Goal: Information Seeking & Learning: Learn about a topic

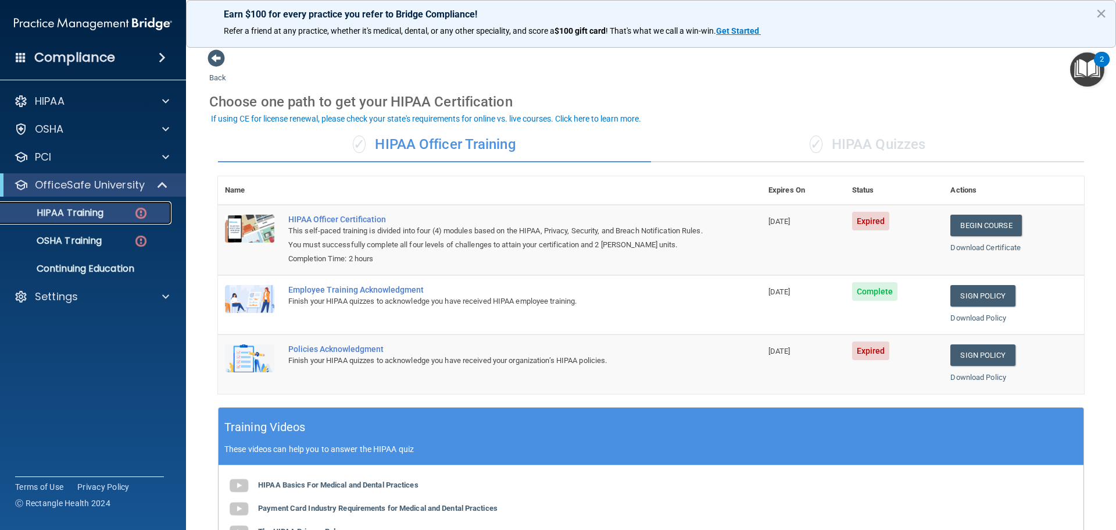
click at [90, 209] on p "HIPAA Training" at bounding box center [56, 213] width 96 height 12
drag, startPoint x: 90, startPoint y: 209, endPoint x: 84, endPoint y: 213, distance: 7.4
click at [87, 213] on p "HIPAA Training" at bounding box center [56, 213] width 96 height 12
click at [81, 213] on p "HIPAA Training" at bounding box center [56, 213] width 96 height 12
click at [87, 244] on p "OSHA Training" at bounding box center [55, 241] width 94 height 12
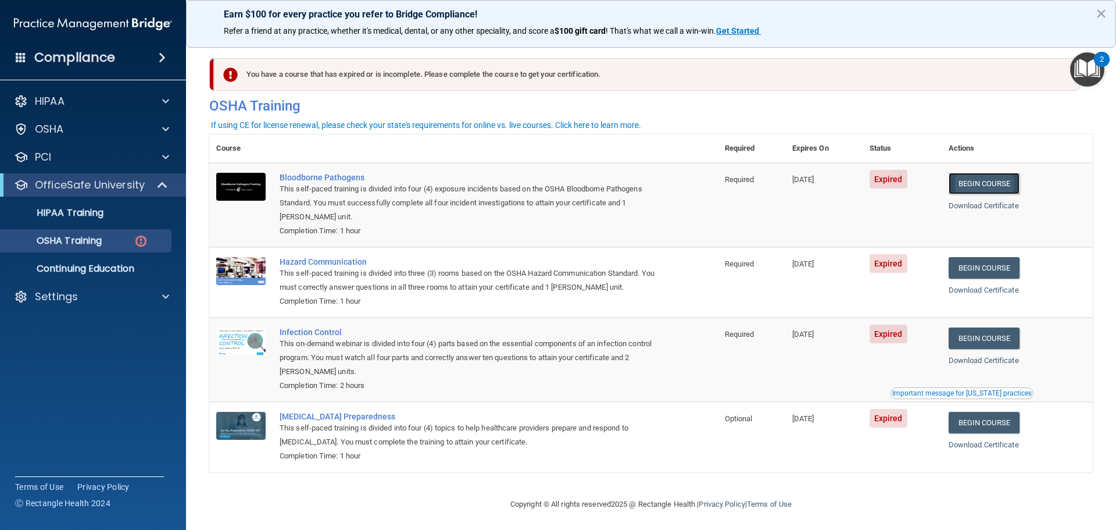
click at [997, 186] on link "Begin Course" at bounding box center [984, 184] width 71 height 22
click at [84, 235] on p "OSHA Training" at bounding box center [55, 241] width 94 height 12
click at [98, 244] on p "OSHA Training" at bounding box center [55, 241] width 94 height 12
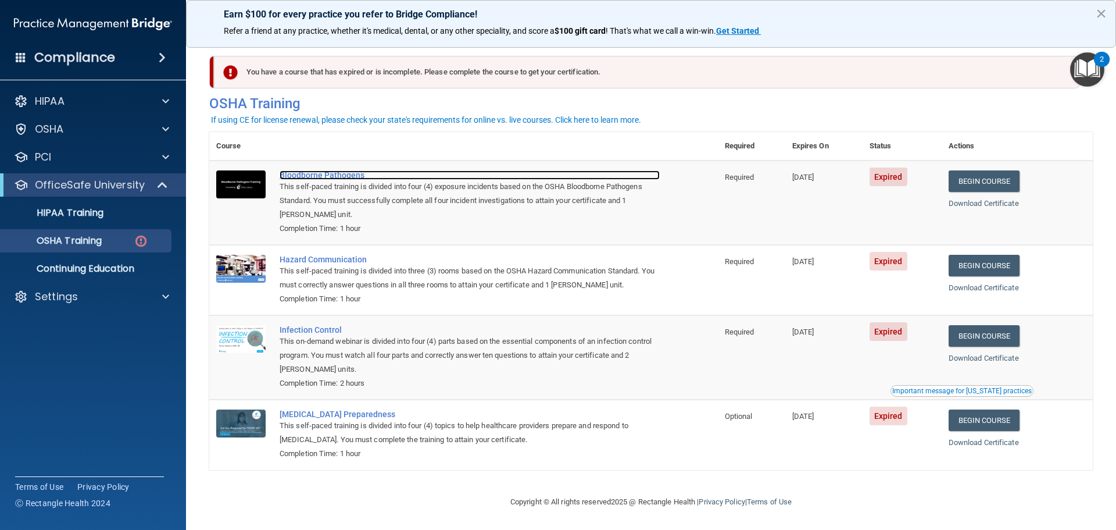
click at [316, 174] on div "Bloodborne Pathogens" at bounding box center [470, 174] width 380 height 9
click at [66, 81] on div "Compliance HIPAA Documents and Policies Report an Incident Business Associates …" at bounding box center [93, 265] width 186 height 530
click at [74, 44] on div "Compliance" at bounding box center [93, 35] width 163 height 70
click at [77, 53] on h4 "Compliance" at bounding box center [74, 57] width 81 height 16
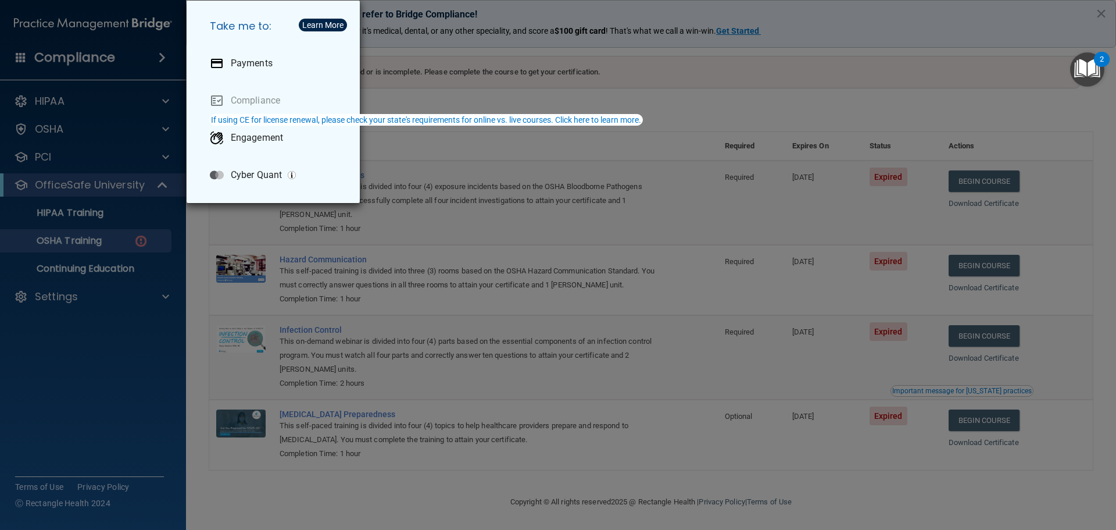
click at [416, 24] on div "Take me to: Payments Compliance Engagement Cyber Quant" at bounding box center [558, 265] width 1116 height 530
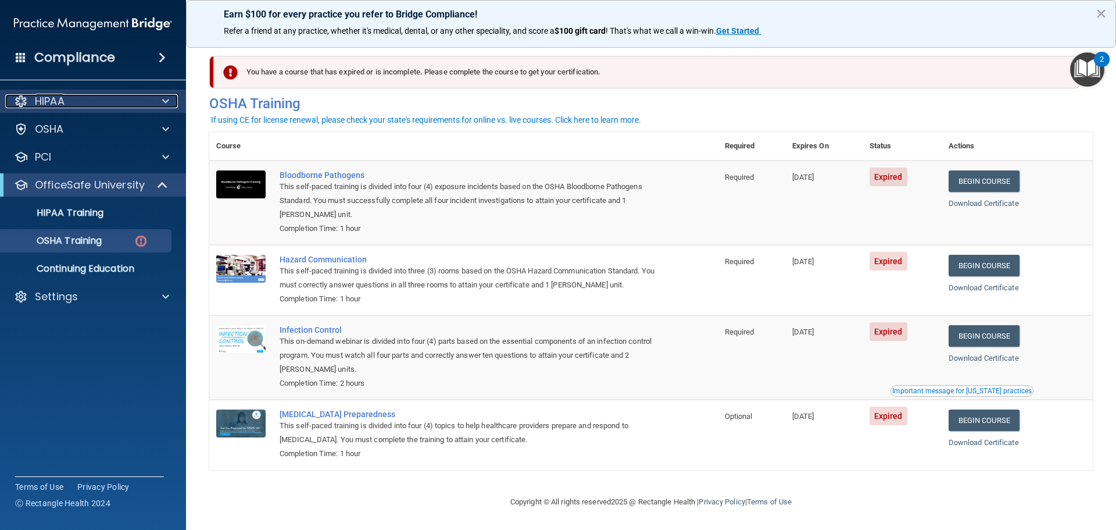
click at [101, 106] on div "HIPAA" at bounding box center [77, 101] width 144 height 14
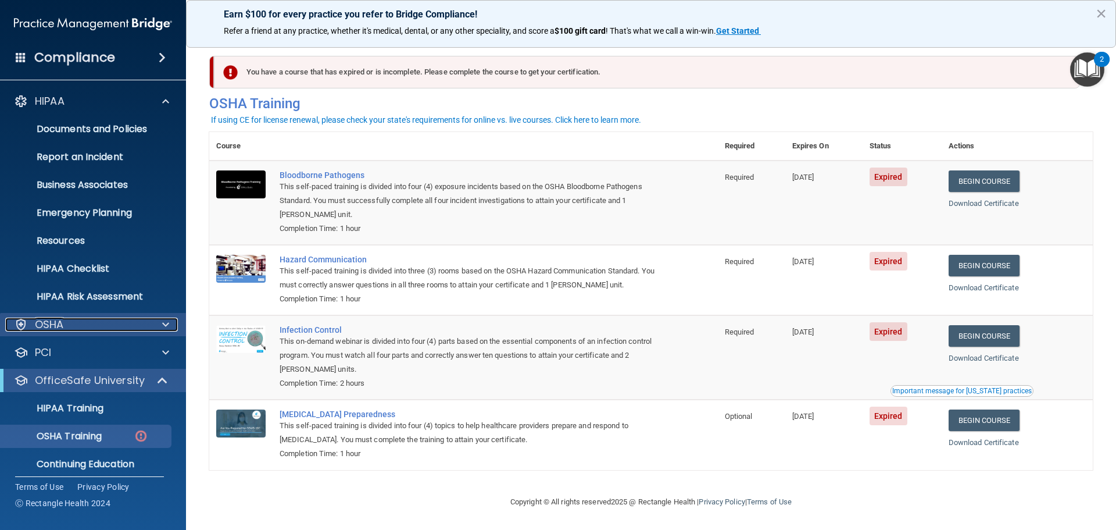
click at [122, 330] on div "OSHA" at bounding box center [77, 324] width 144 height 14
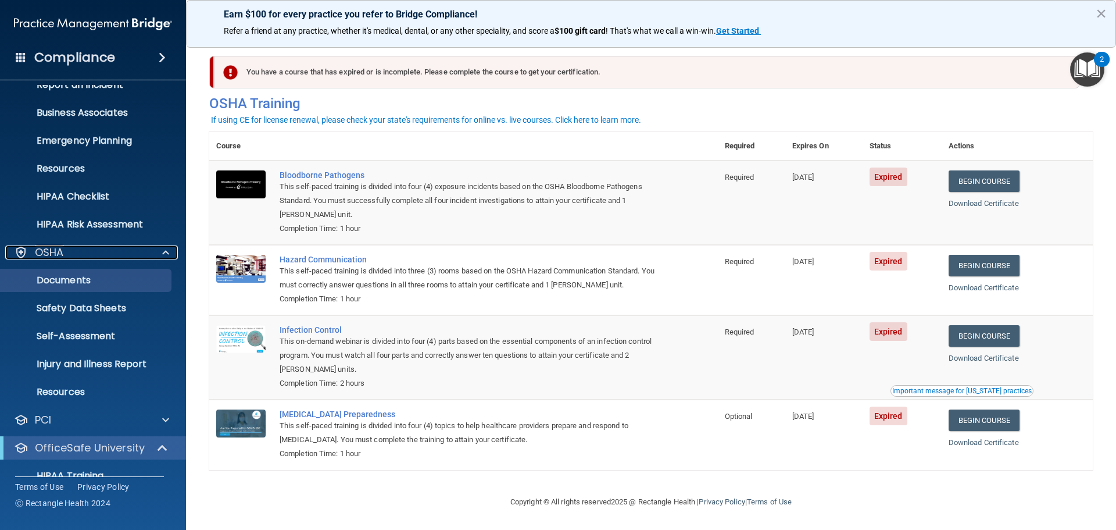
scroll to position [176, 0]
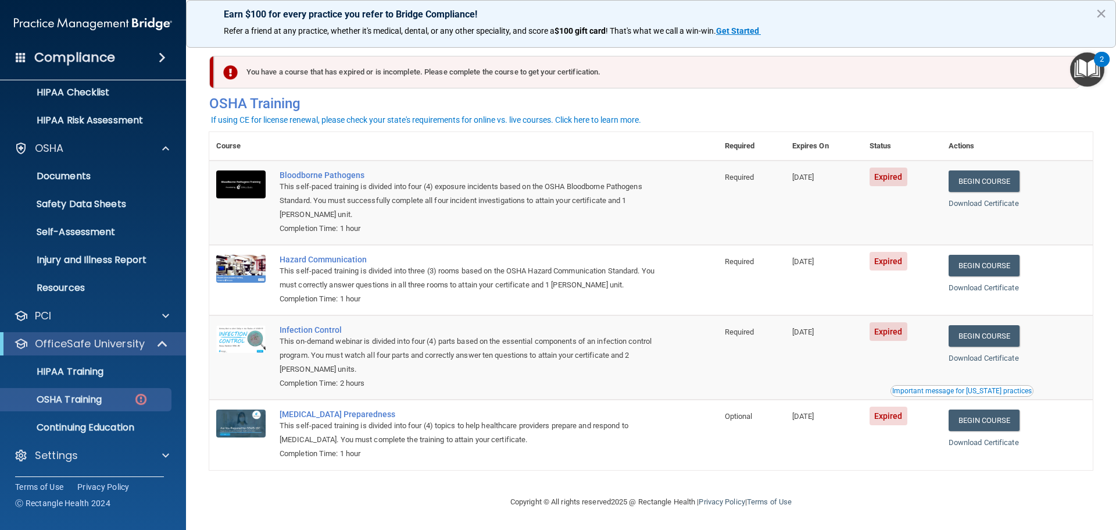
click at [118, 334] on div "OfficeSafe University" at bounding box center [93, 343] width 186 height 23
click at [102, 399] on p "OSHA Training" at bounding box center [55, 400] width 94 height 12
click at [103, 423] on p "Continuing Education" at bounding box center [87, 428] width 159 height 12
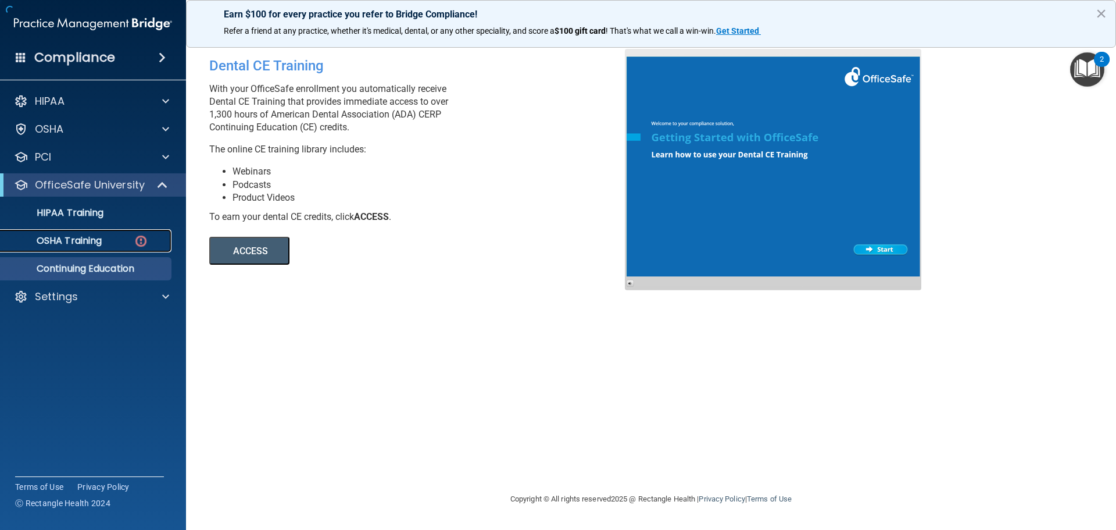
click at [85, 249] on link "OSHA Training" at bounding box center [79, 240] width 183 height 23
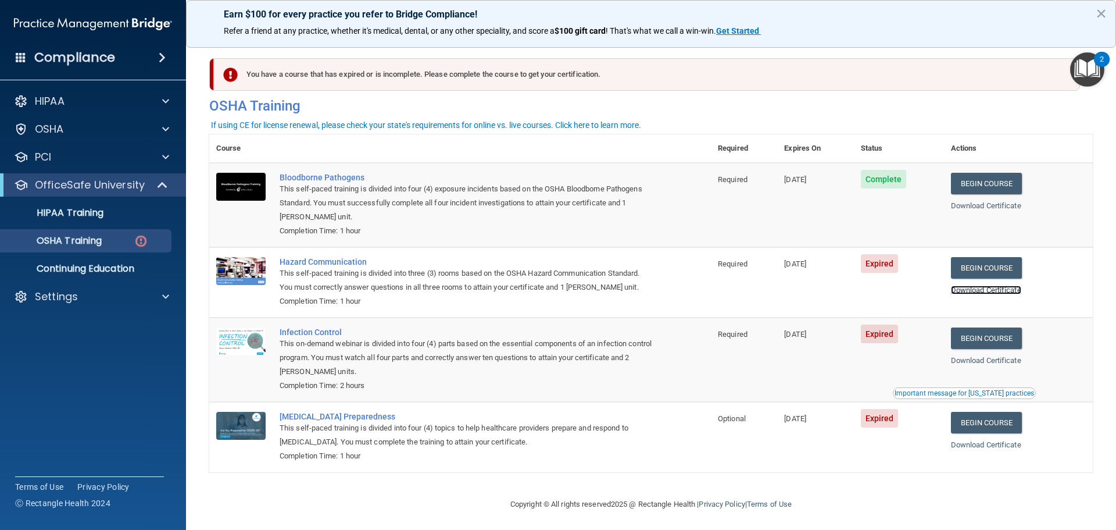
click at [990, 291] on link "Download Certificate" at bounding box center [986, 289] width 70 height 9
click at [985, 269] on link "Begin Course" at bounding box center [986, 268] width 71 height 22
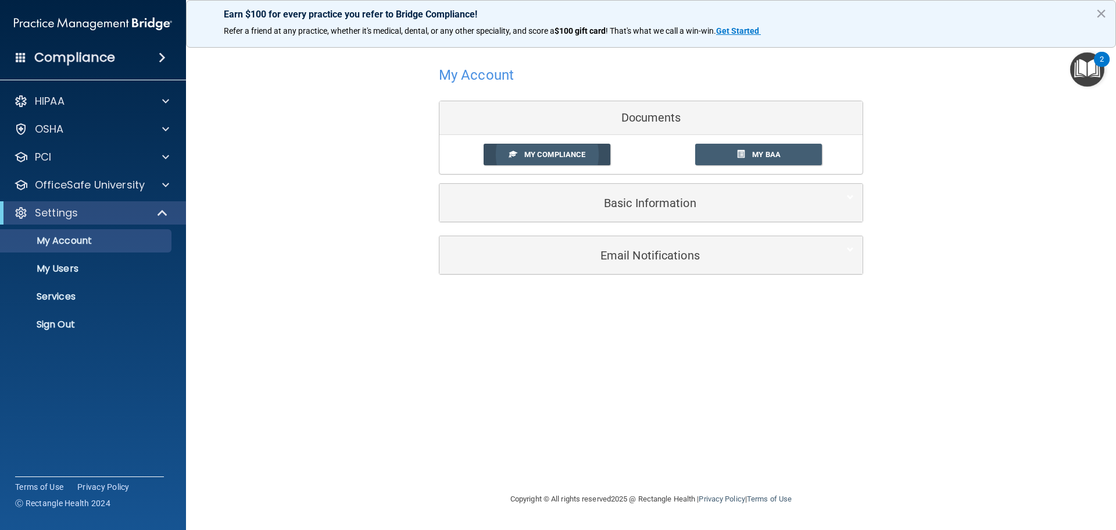
click at [569, 161] on link "My Compliance" at bounding box center [547, 155] width 127 height 22
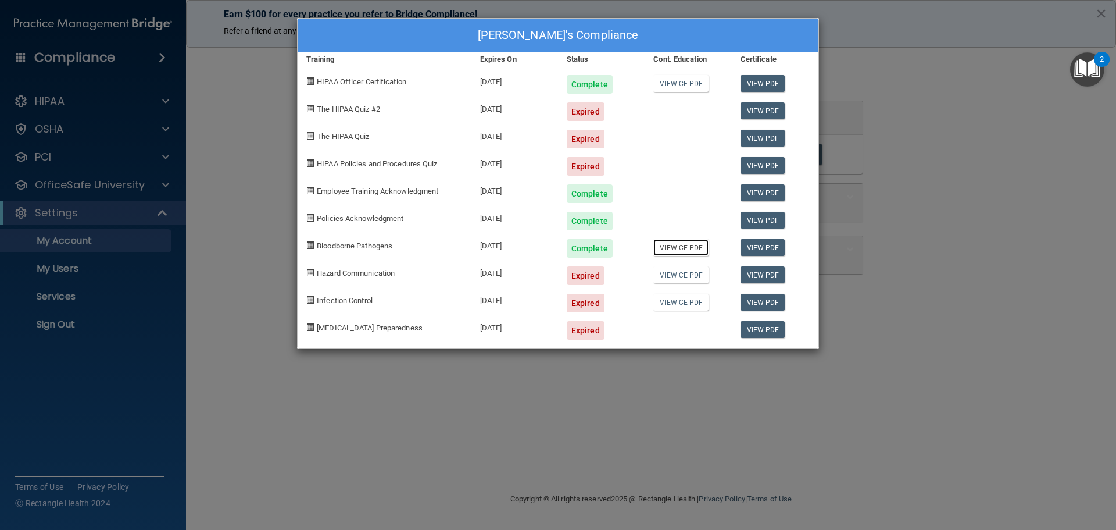
click at [683, 247] on link "View CE PDF" at bounding box center [680, 247] width 55 height 17
